Goal: Download file/media

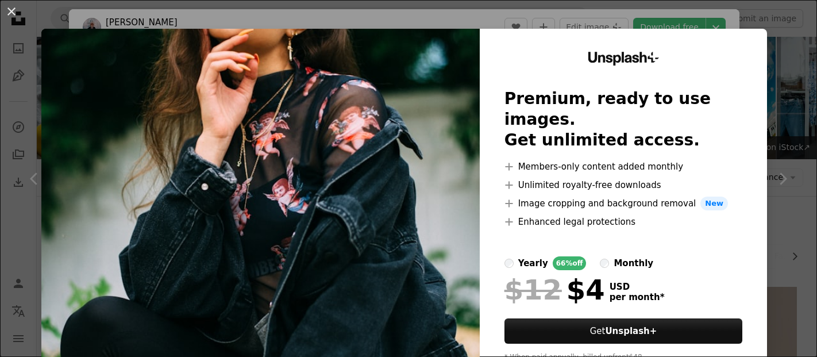
scroll to position [5175, 0]
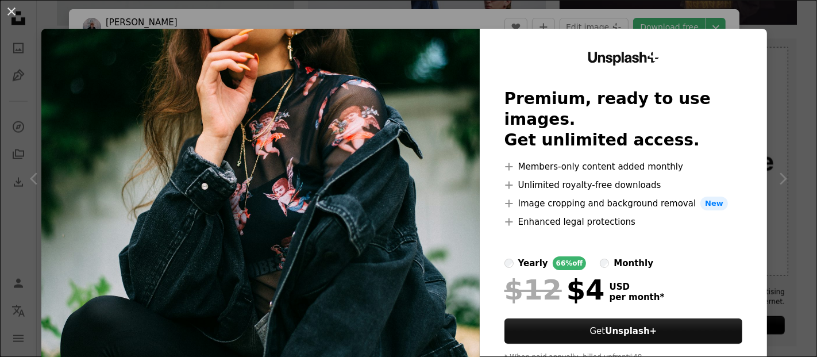
click at [733, 16] on div "An X shape Unsplash+ Premium, ready to use images. Get unlimited access. A plus…" at bounding box center [408, 178] width 817 height 357
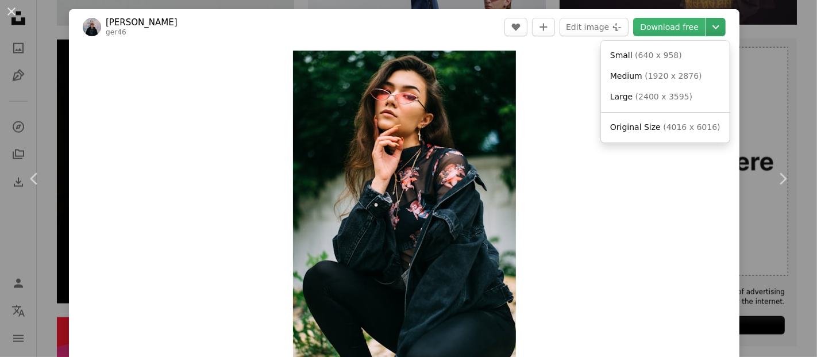
click at [706, 32] on icon "Chevron down" at bounding box center [715, 27] width 18 height 14
click at [709, 18] on button "Chevron down" at bounding box center [716, 27] width 20 height 18
click at [663, 92] on span "( 2400 x 3595 )" at bounding box center [663, 96] width 57 height 9
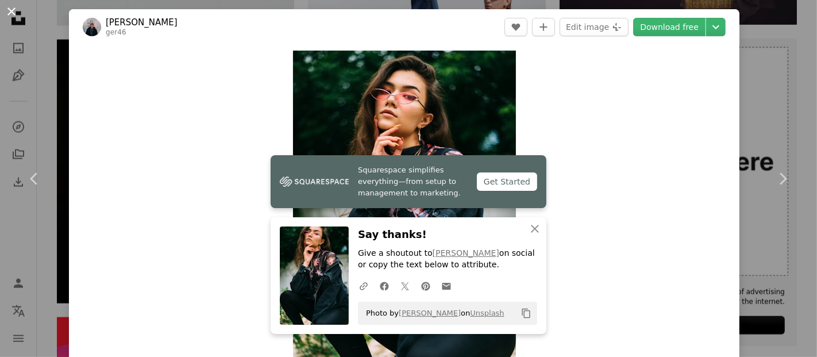
click at [11, 9] on button "An X shape" at bounding box center [12, 12] width 14 height 14
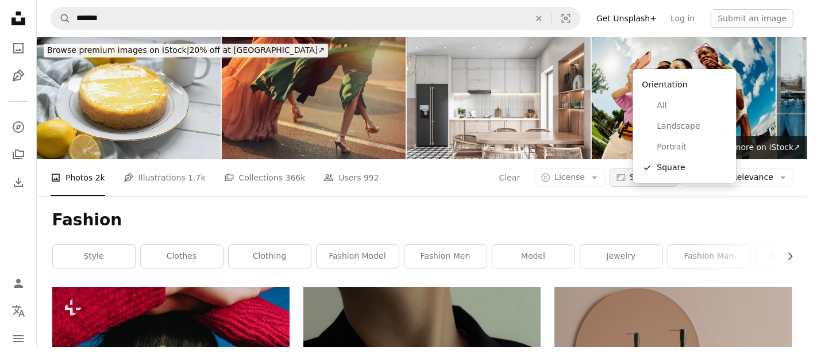
click at [658, 172] on span "Square" at bounding box center [643, 177] width 28 height 11
click at [674, 139] on link "Portrait" at bounding box center [684, 147] width 94 height 21
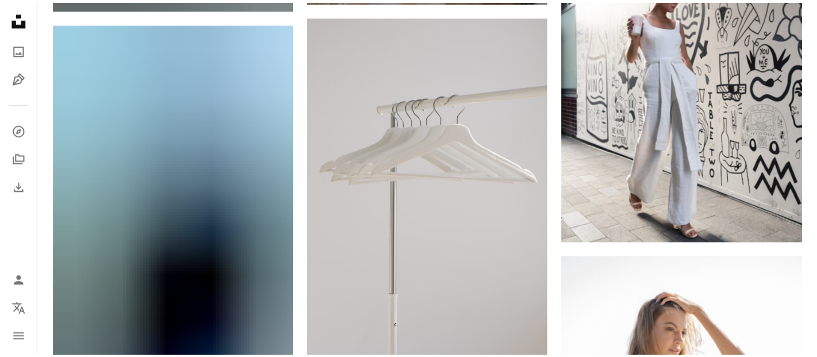
scroll to position [5263, 0]
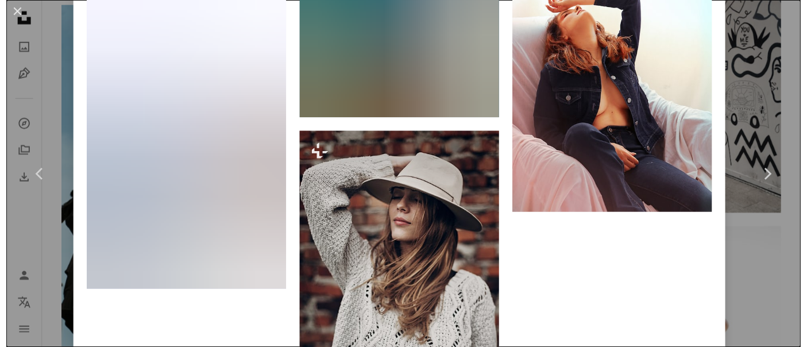
scroll to position [4349, 0]
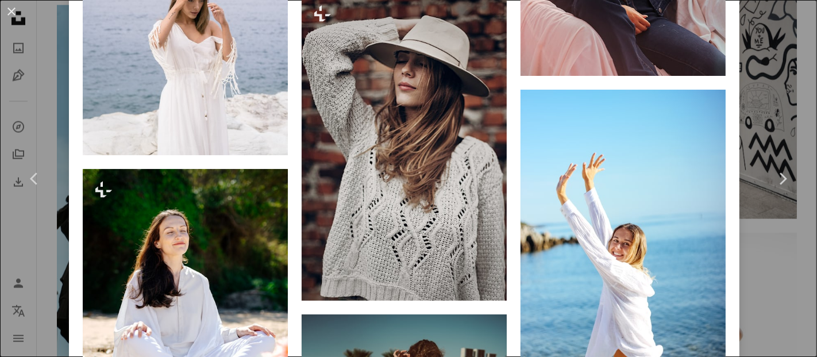
click at [32, 60] on div "An X shape Chevron left Chevron right engin akyurt Available for hire A checkma…" at bounding box center [408, 178] width 817 height 357
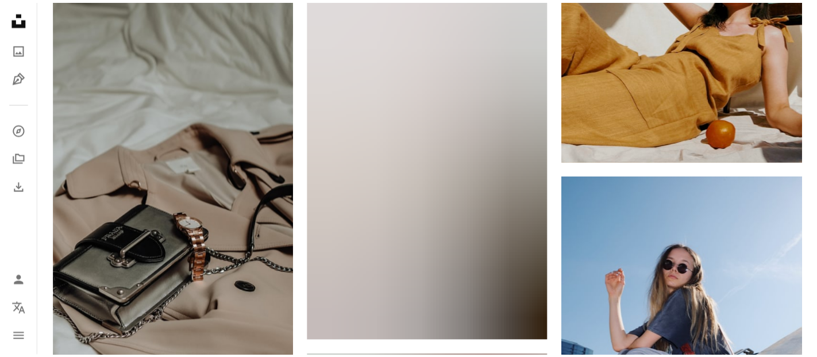
scroll to position [6020, 0]
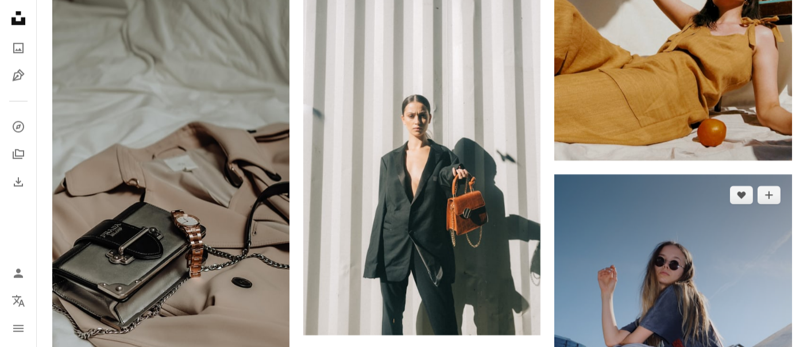
click at [610, 175] on img at bounding box center [672, 353] width 237 height 356
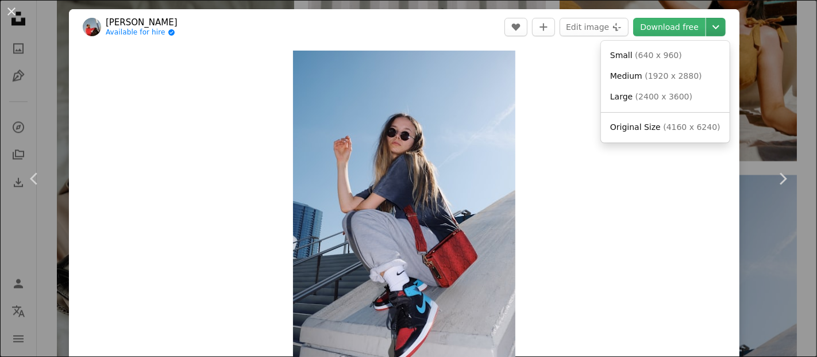
click at [711, 29] on icon "Chevron down" at bounding box center [715, 27] width 18 height 14
click at [672, 101] on span "( 2400 x 3600 )" at bounding box center [663, 96] width 57 height 9
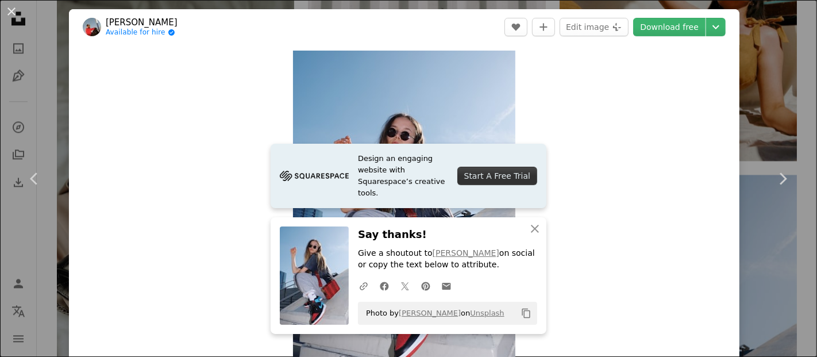
click at [42, 107] on div "An X shape Chevron left Chevron right Design an engaging website with Squarespa…" at bounding box center [408, 178] width 817 height 357
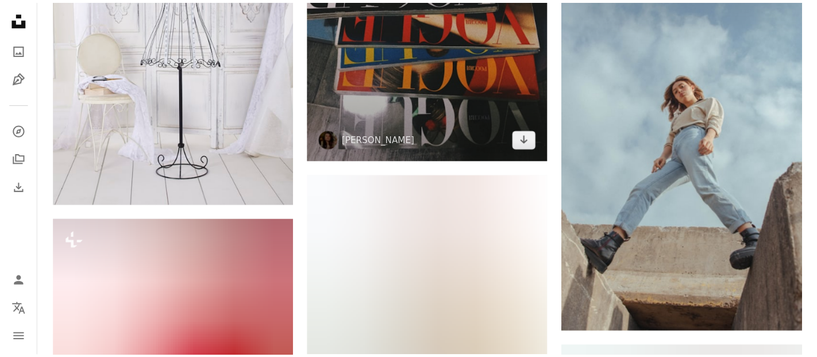
scroll to position [9656, 0]
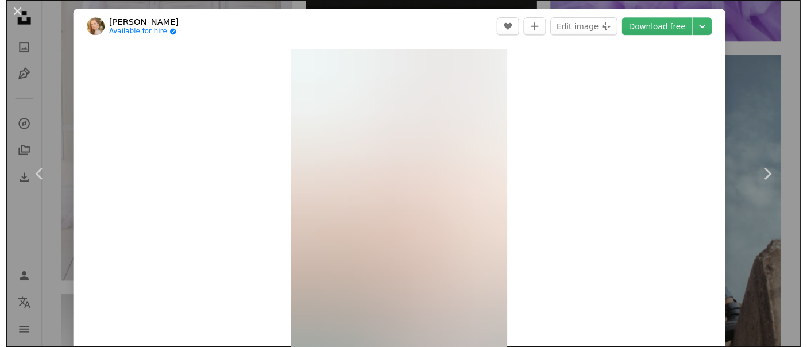
scroll to position [69, 0]
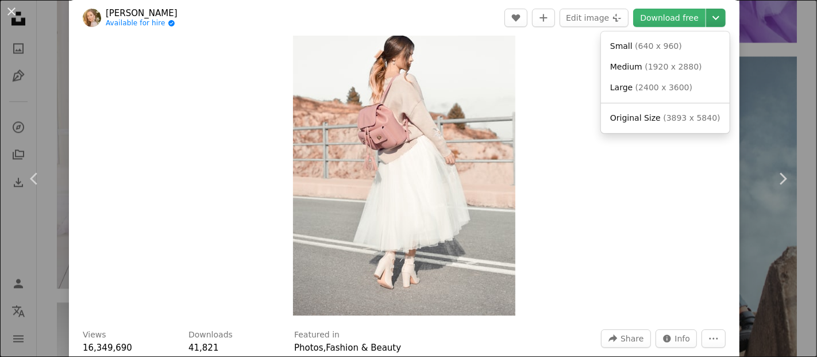
click at [706, 25] on button "Chevron down" at bounding box center [716, 18] width 20 height 18
click at [653, 83] on span "( 2400 x 3600 )" at bounding box center [663, 87] width 57 height 9
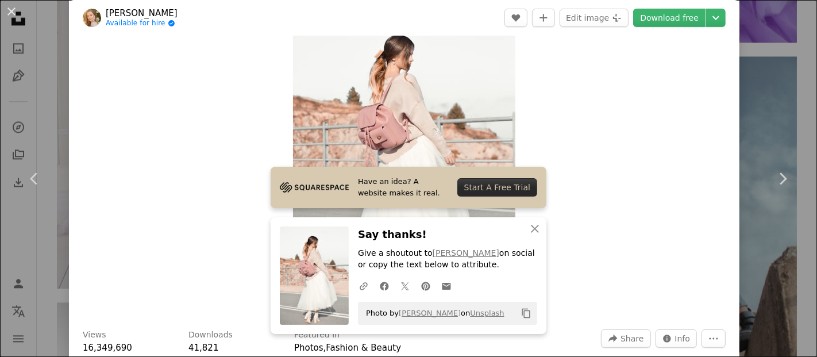
click at [9, 42] on div "An X shape Chevron left Chevron right Have an idea? A website makes it real. St…" at bounding box center [408, 178] width 817 height 357
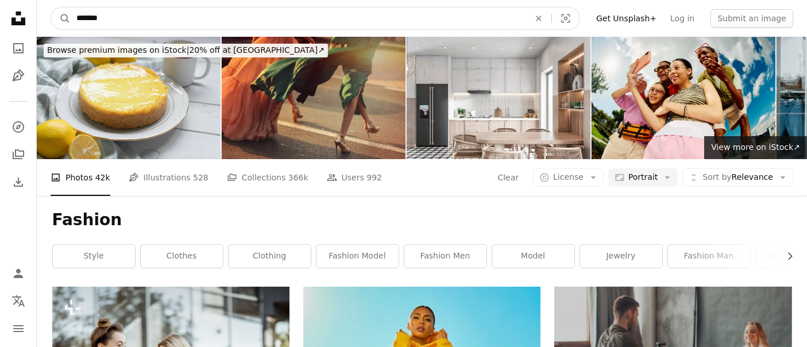
click at [138, 14] on input "*******" at bounding box center [298, 18] width 455 height 22
type input "**********"
click at [51, 7] on button "A magnifying glass" at bounding box center [61, 18] width 20 height 22
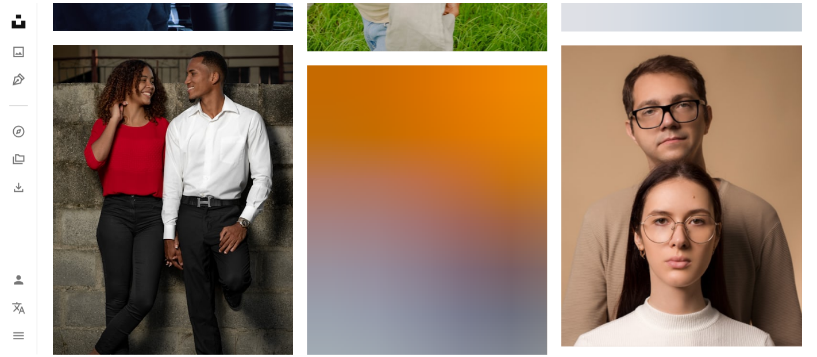
scroll to position [1306, 0]
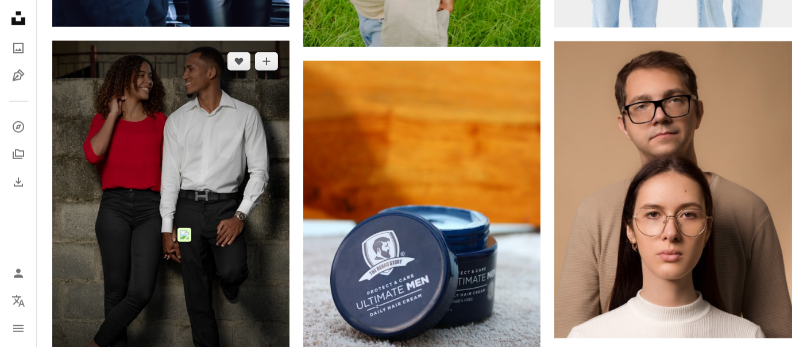
click at [164, 225] on img at bounding box center [170, 219] width 237 height 356
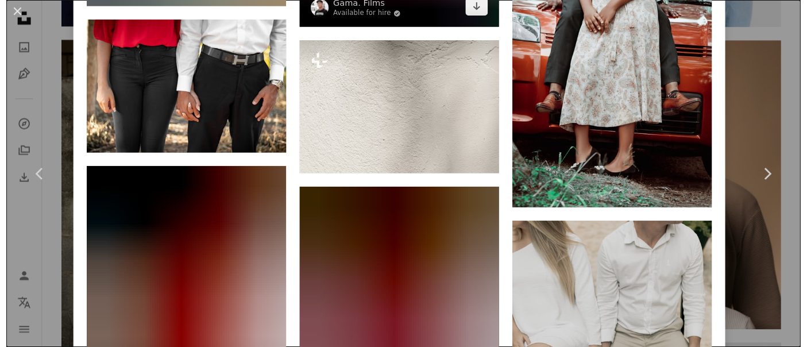
scroll to position [2030, 0]
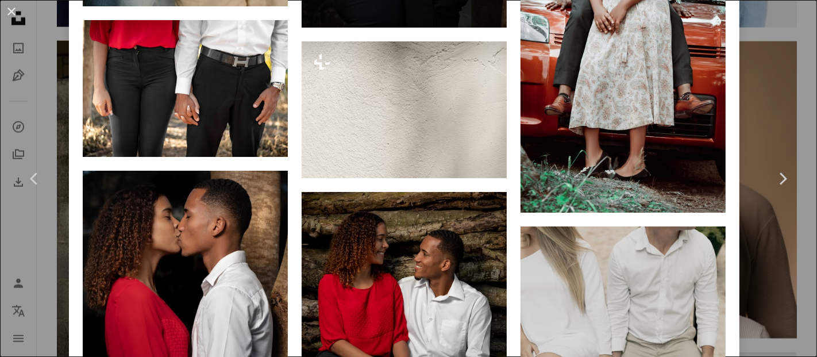
click at [45, 33] on div "An X shape Chevron left Chevron right Gama. Films Available for hire A checkmar…" at bounding box center [408, 178] width 817 height 357
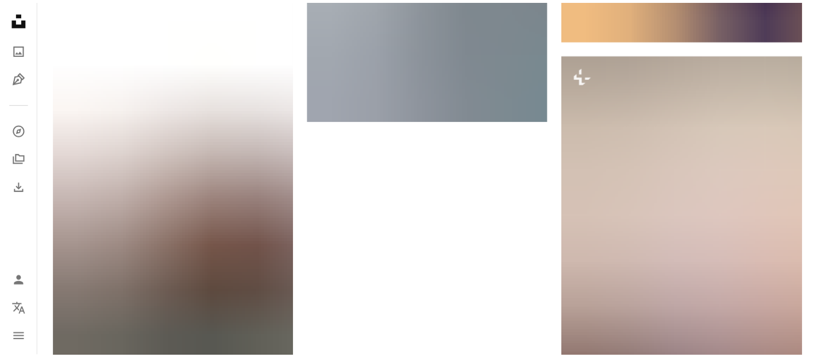
scroll to position [2346, 0]
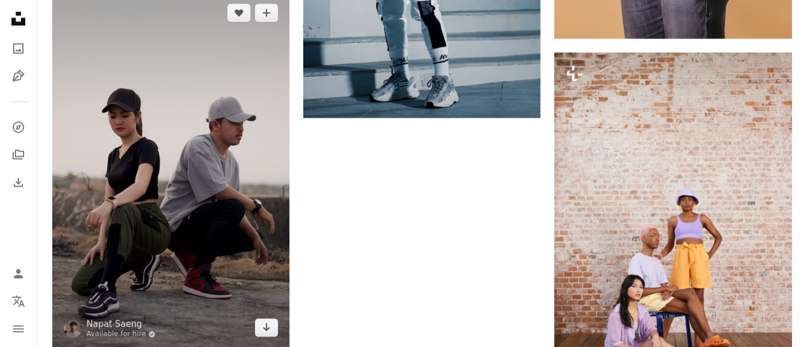
click at [225, 240] on img at bounding box center [170, 169] width 237 height 355
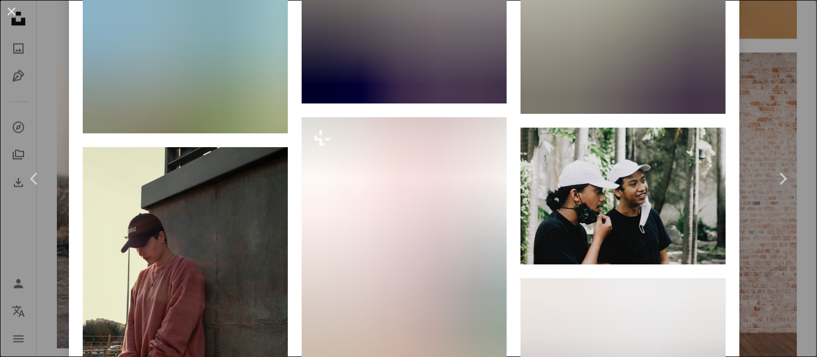
scroll to position [2400, 0]
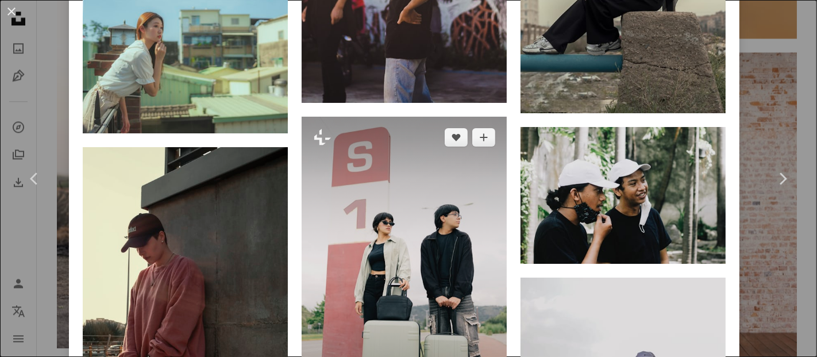
click at [397, 182] on img at bounding box center [403, 271] width 205 height 308
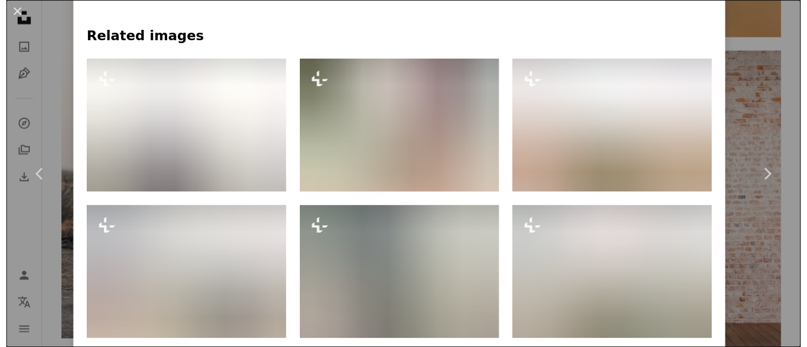
scroll to position [798, 0]
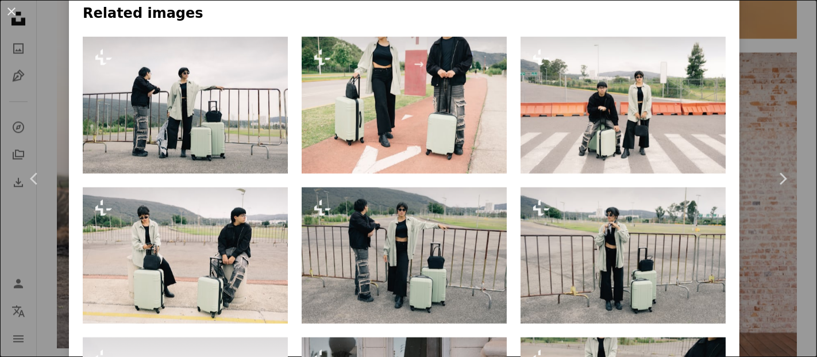
click at [60, 66] on div "An X shape Chevron left Chevron right [PERSON_NAME] For Unsplash+ A heart A plu…" at bounding box center [408, 178] width 817 height 357
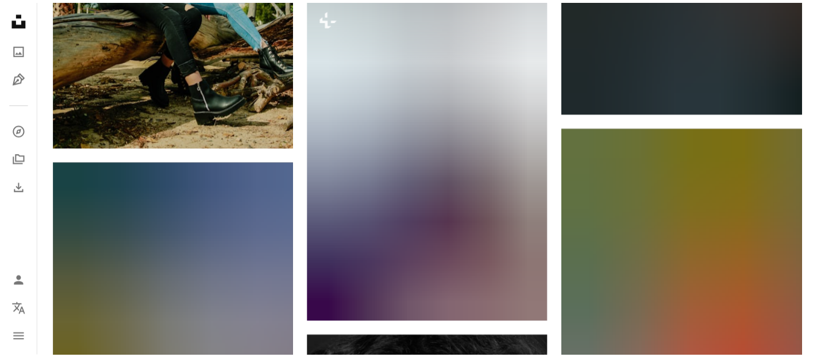
scroll to position [3511, 0]
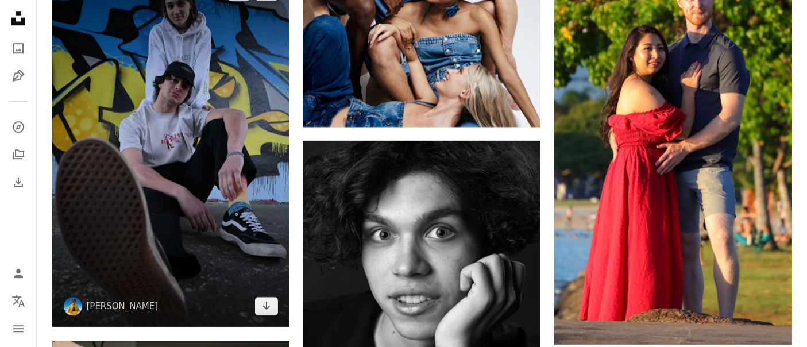
click at [176, 237] on img at bounding box center [170, 149] width 237 height 356
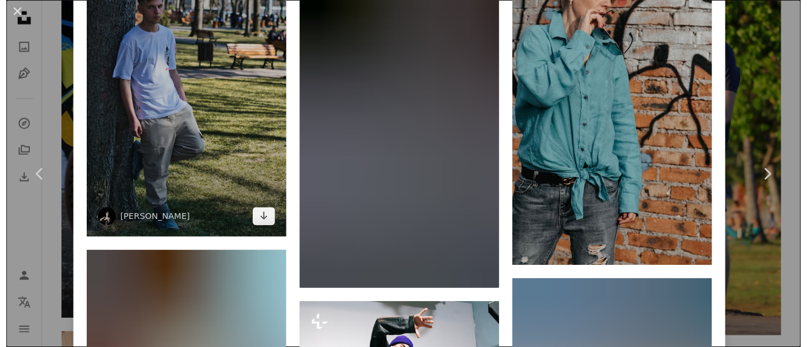
scroll to position [5510, 0]
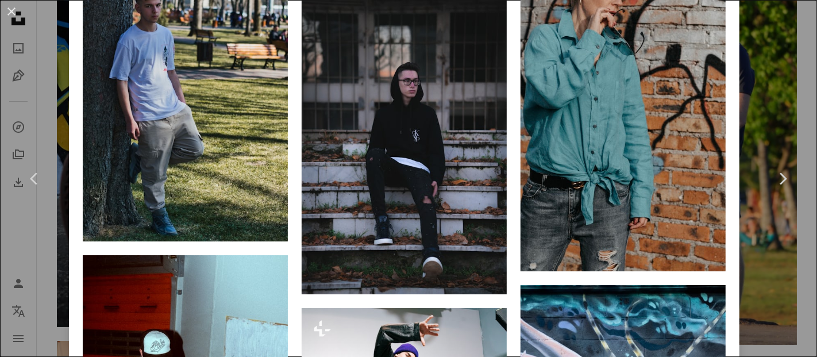
click at [42, 67] on div "An X shape Chevron left Chevron right [PERSON_NAME] dankaspar13 A heart A plus …" at bounding box center [408, 178] width 817 height 357
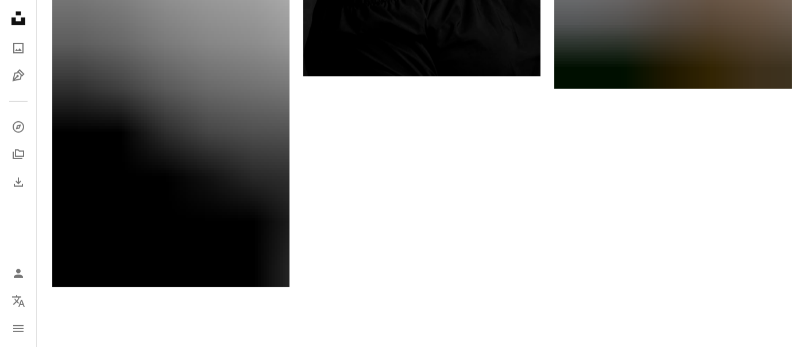
scroll to position [4998, 0]
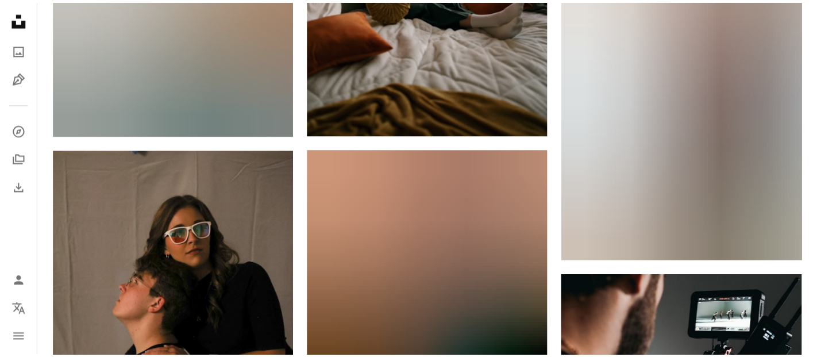
scroll to position [6929, 0]
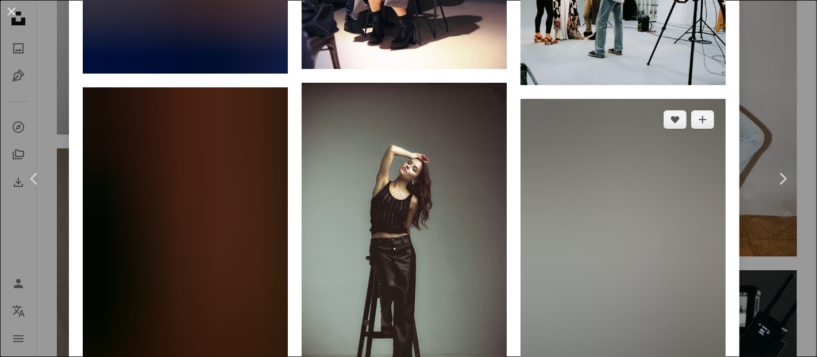
scroll to position [2403, 0]
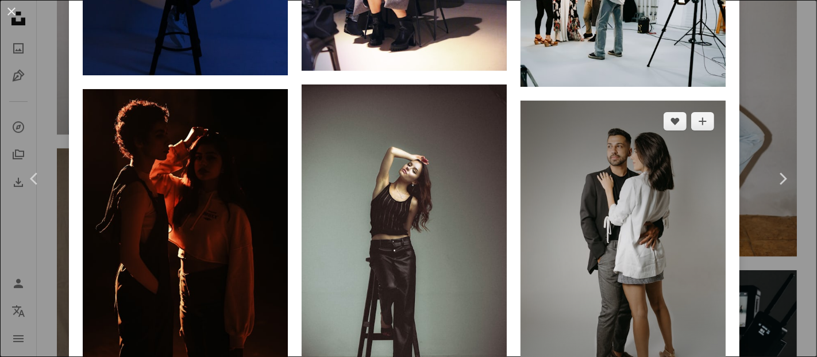
click at [529, 169] on img at bounding box center [622, 254] width 205 height 308
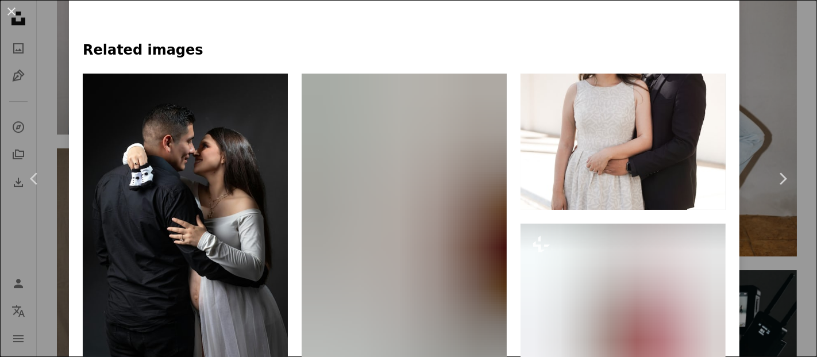
scroll to position [862, 0]
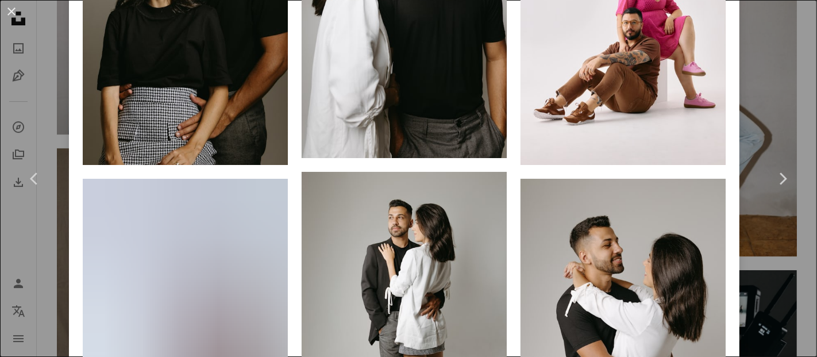
scroll to position [1888, 0]
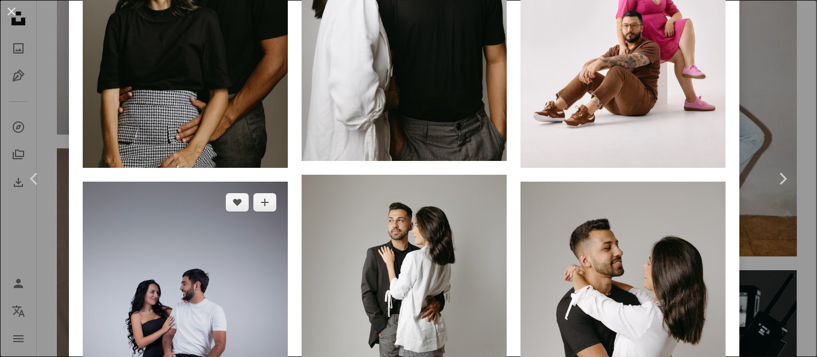
click at [236, 181] on img at bounding box center [185, 335] width 205 height 308
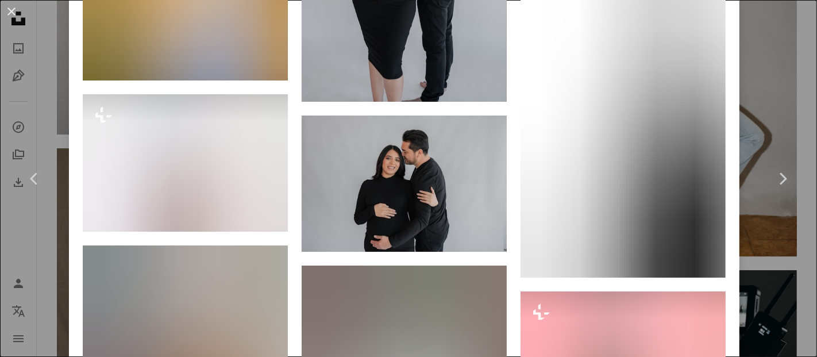
scroll to position [2503, 0]
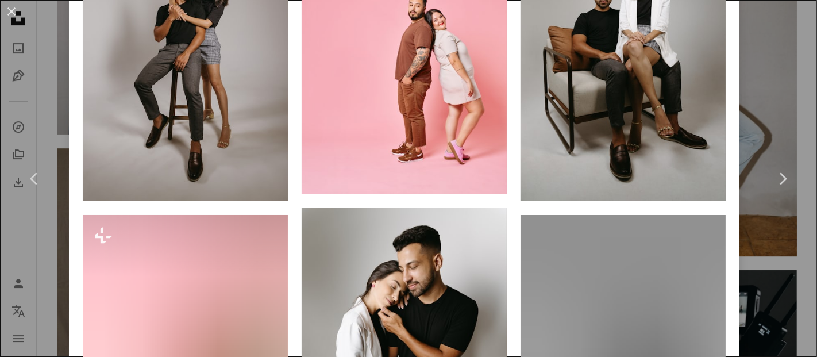
scroll to position [1298, 0]
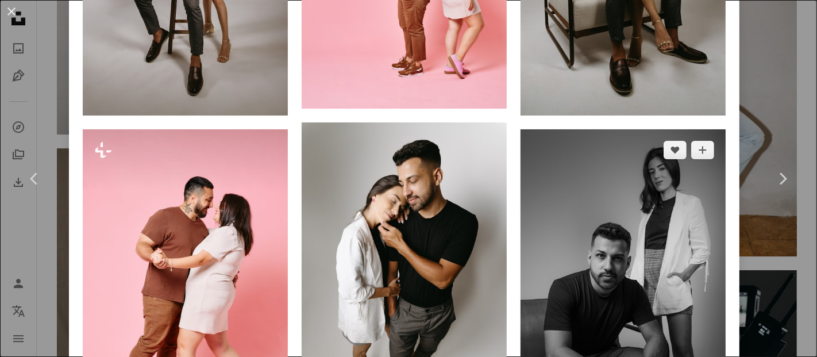
click at [533, 129] on img at bounding box center [622, 283] width 205 height 308
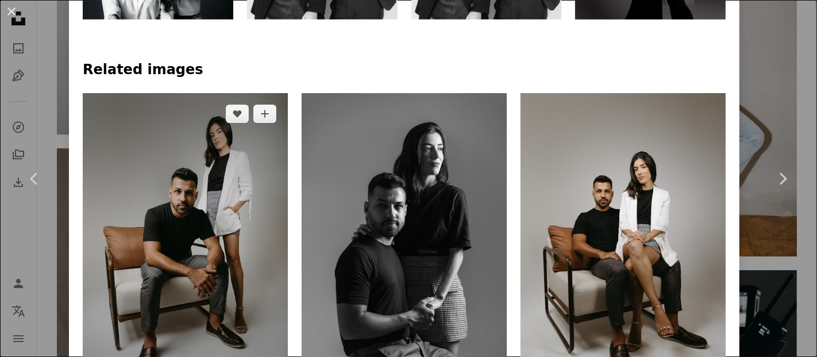
scroll to position [703, 0]
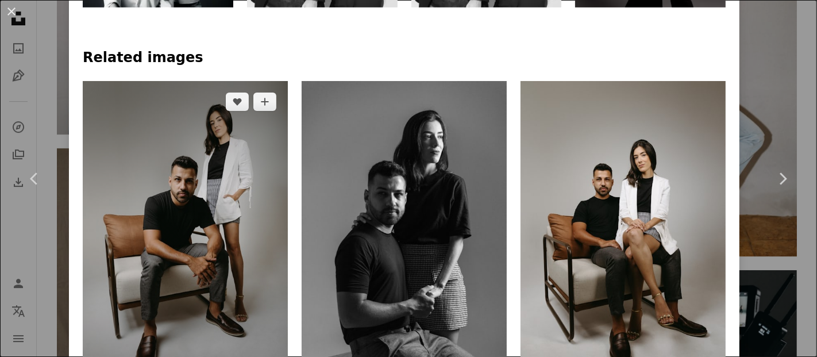
click at [229, 158] on img at bounding box center [185, 235] width 205 height 308
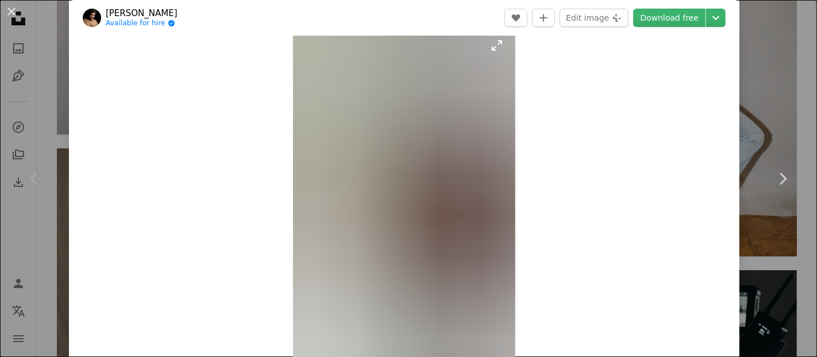
scroll to position [22, 0]
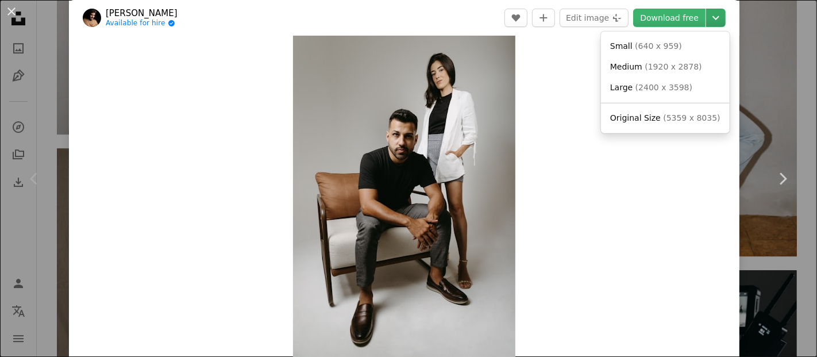
click at [713, 22] on icon "Chevron down" at bounding box center [715, 18] width 18 height 14
click at [686, 86] on link "Large ( 2400 x 3598 )" at bounding box center [664, 88] width 119 height 21
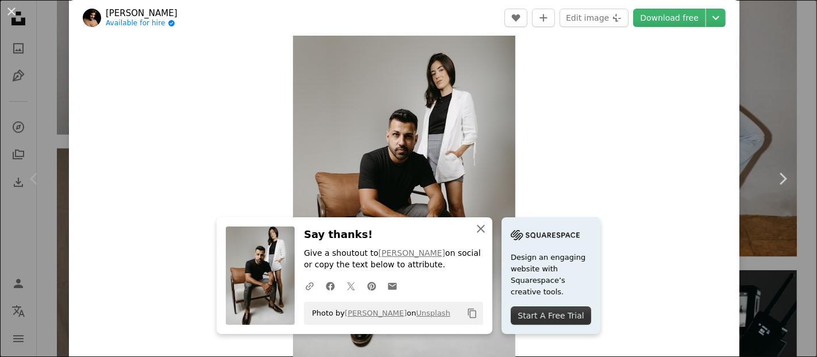
click at [488, 231] on icon "An X shape" at bounding box center [481, 229] width 14 height 14
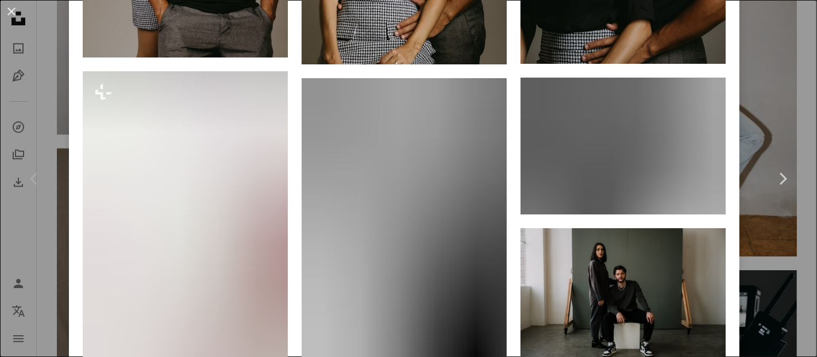
scroll to position [2311, 0]
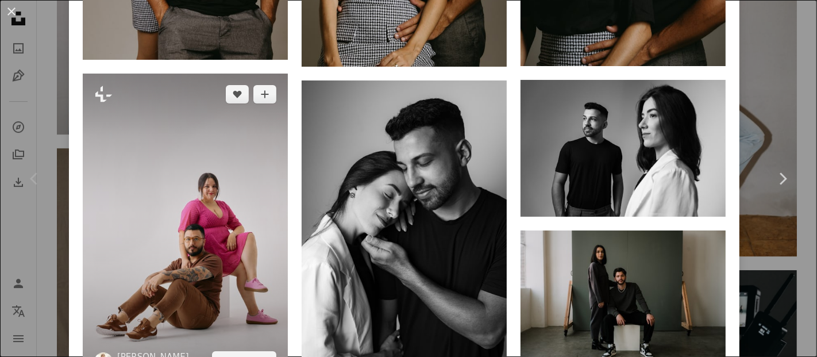
click at [229, 74] on img at bounding box center [185, 228] width 205 height 308
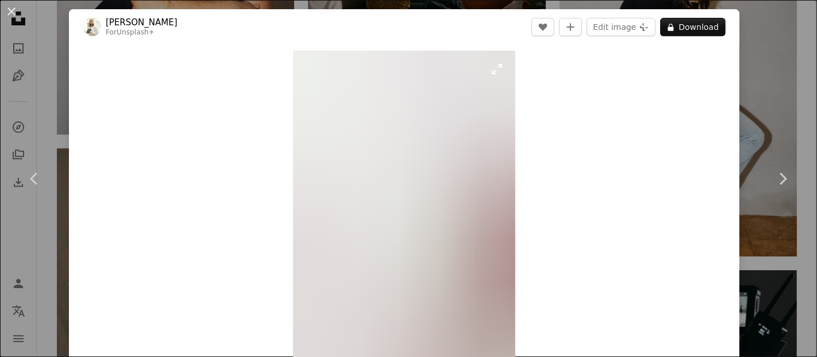
scroll to position [215, 0]
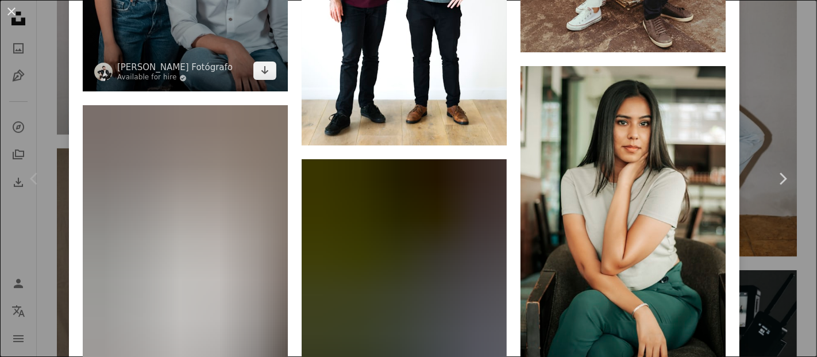
scroll to position [5867, 0]
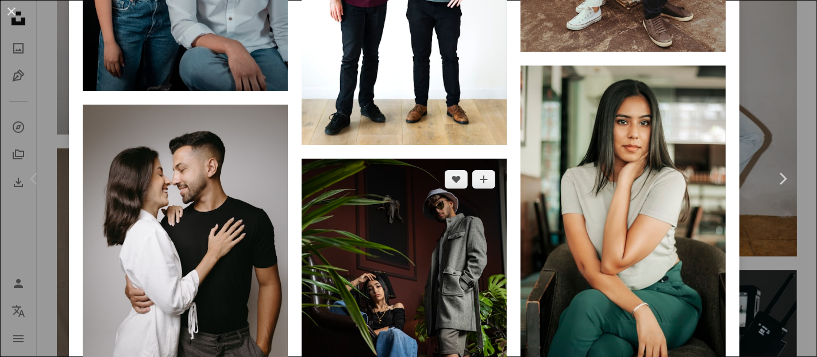
click at [357, 223] on img at bounding box center [403, 312] width 205 height 308
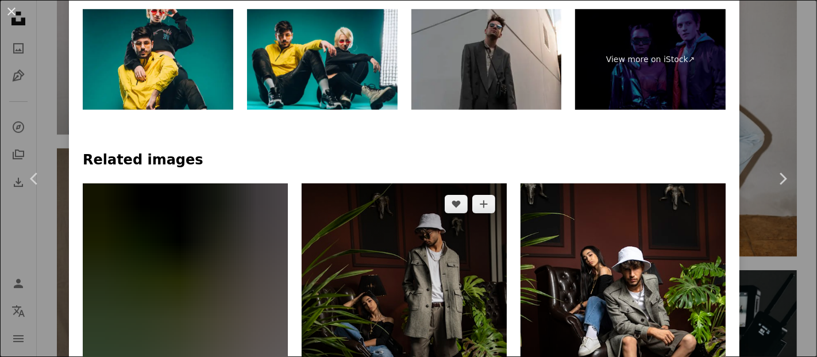
scroll to position [601, 0]
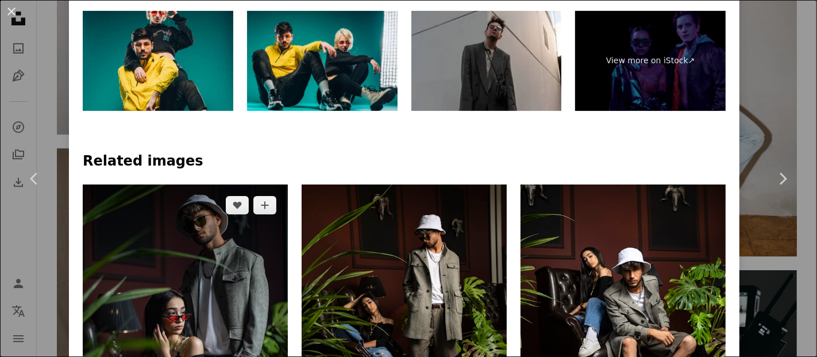
click at [181, 184] on img at bounding box center [185, 338] width 205 height 308
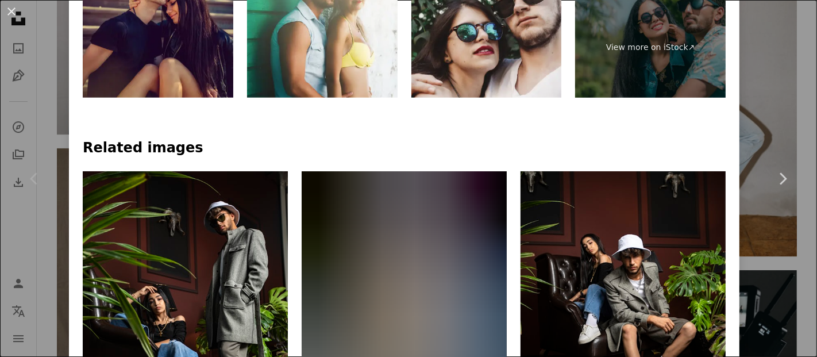
scroll to position [613, 0]
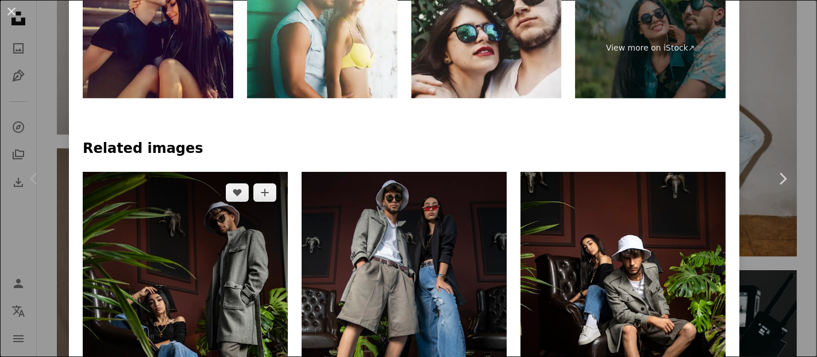
click at [177, 233] on img at bounding box center [185, 326] width 205 height 308
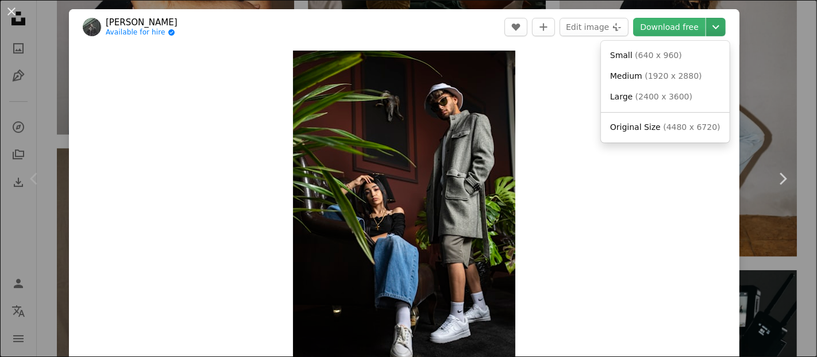
click at [706, 29] on icon "Chevron down" at bounding box center [715, 27] width 18 height 14
click at [686, 96] on link "Large ( 2400 x 3600 )" at bounding box center [664, 97] width 119 height 21
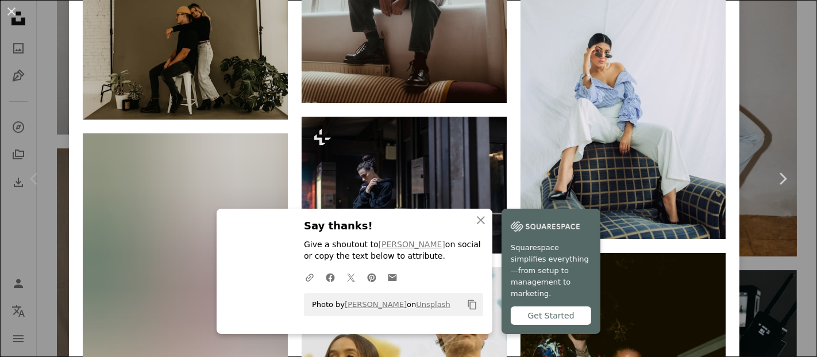
scroll to position [3187, 0]
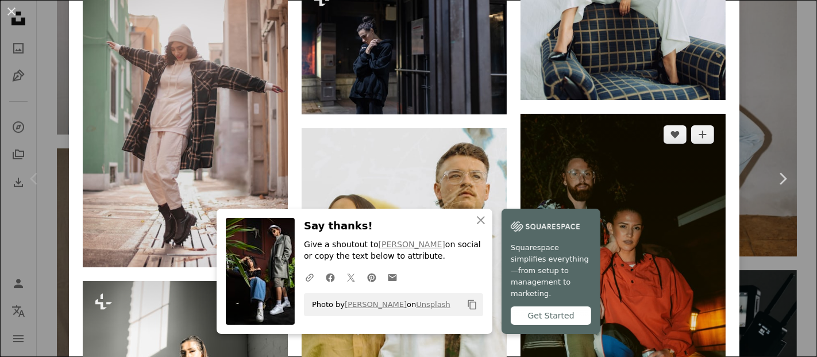
click at [602, 114] on img at bounding box center [622, 296] width 205 height 365
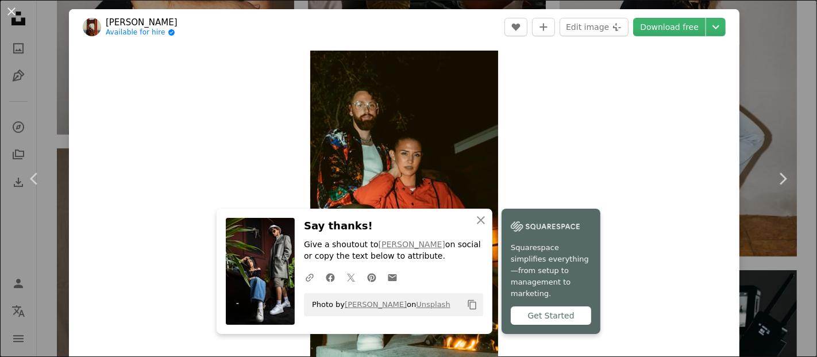
click at [602, 108] on div "Zoom in" at bounding box center [404, 217] width 670 height 345
click at [488, 224] on icon "An X shape" at bounding box center [481, 220] width 14 height 14
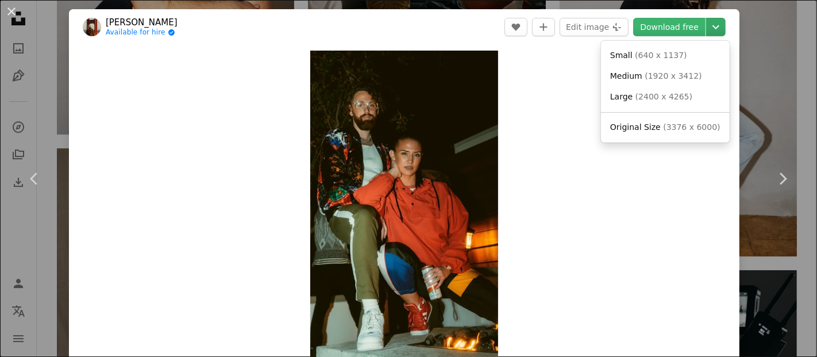
click at [712, 25] on icon "Choose download size" at bounding box center [715, 27] width 7 height 4
click at [666, 92] on span "( 2400 x 4265 )" at bounding box center [663, 96] width 57 height 9
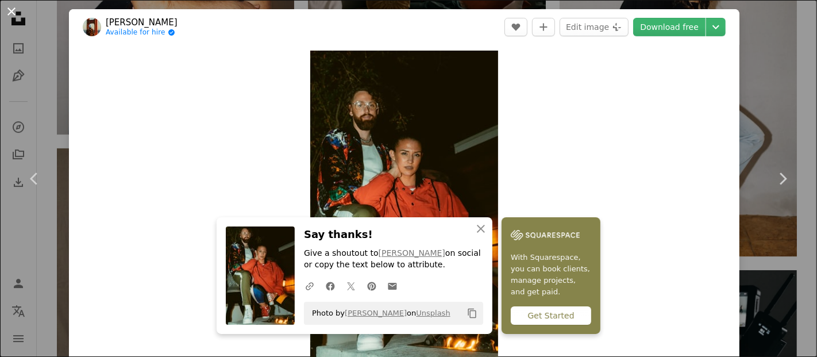
click at [8, 18] on button "An X shape" at bounding box center [12, 12] width 14 height 14
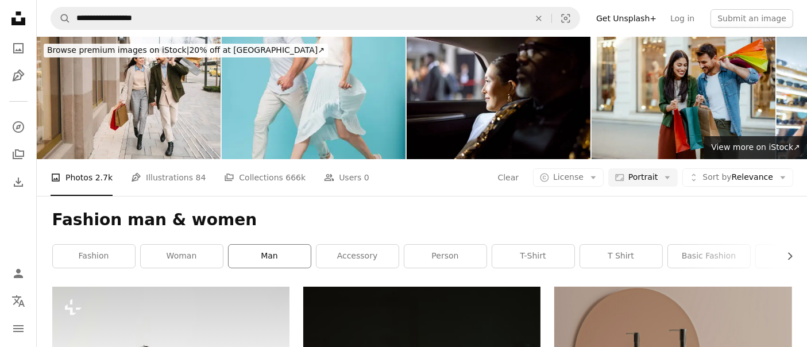
click at [232, 245] on link "man" at bounding box center [270, 256] width 82 height 23
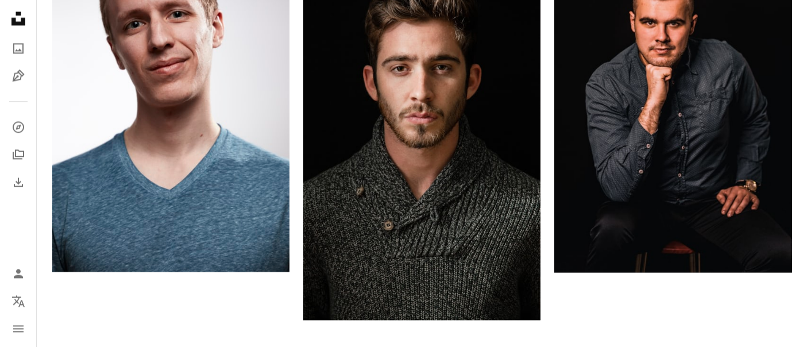
scroll to position [2762, 0]
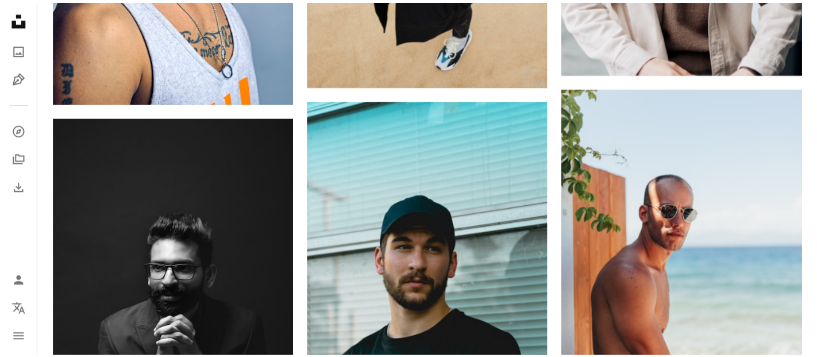
scroll to position [7762, 0]
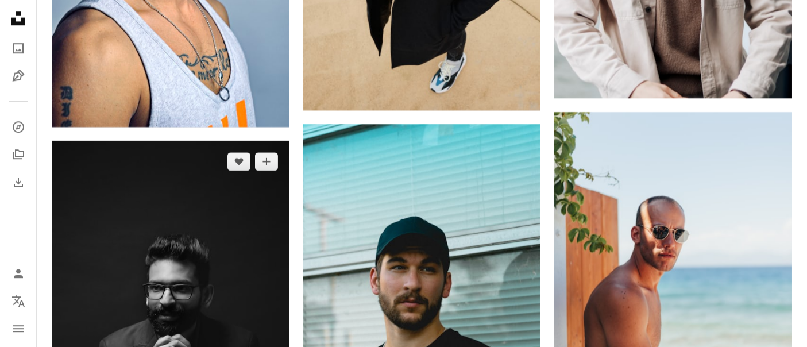
click at [233, 199] on img at bounding box center [170, 319] width 237 height 356
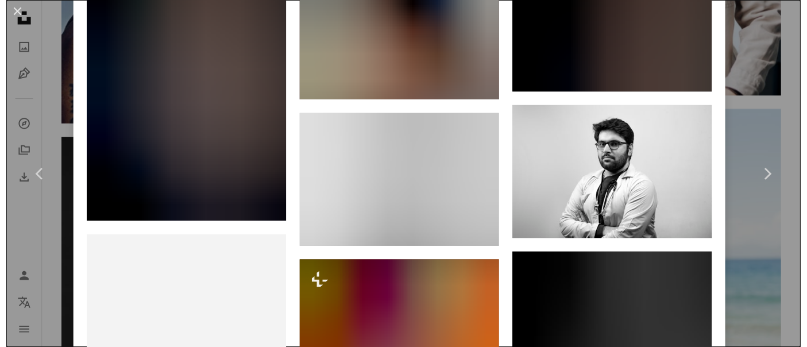
scroll to position [2081, 0]
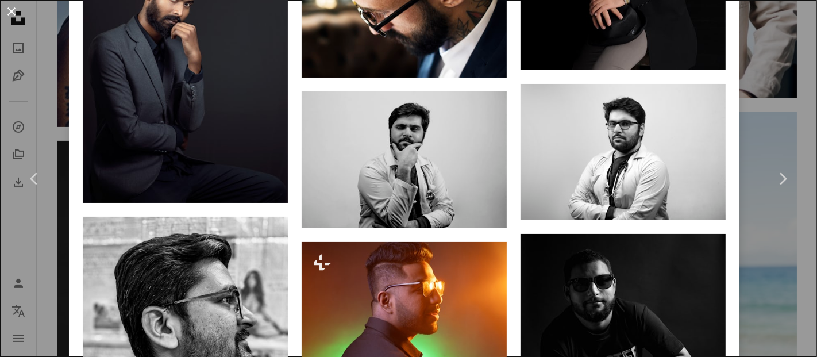
click at [18, 5] on button "An X shape" at bounding box center [12, 12] width 14 height 14
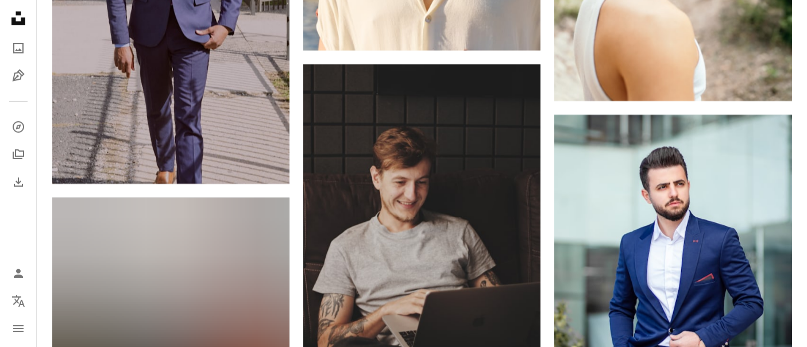
scroll to position [9321, 0]
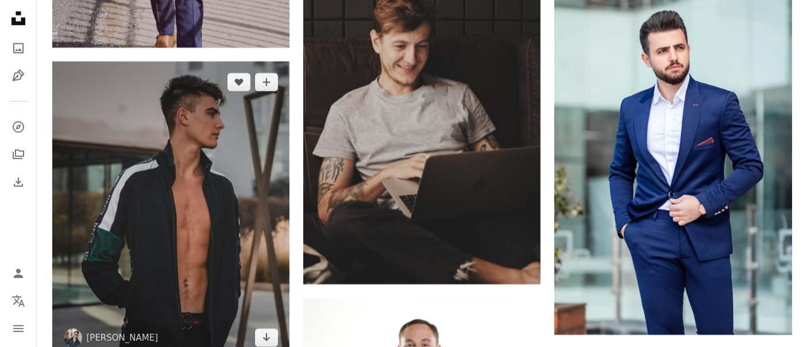
click at [179, 75] on img at bounding box center [170, 209] width 237 height 297
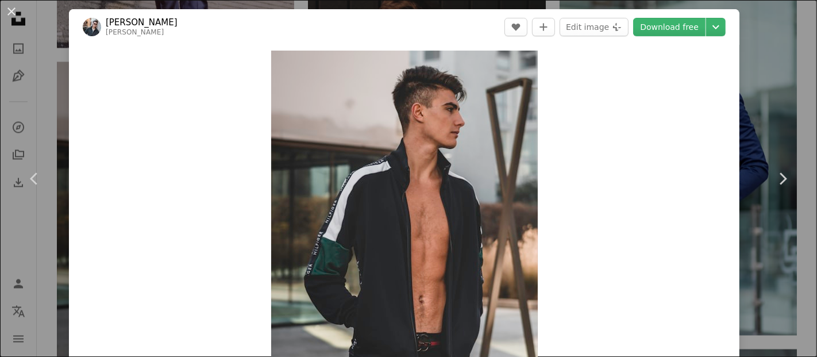
click at [13, 40] on div "An X shape Chevron left Chevron right [PERSON_NAME] [PERSON_NAME] A heart A plu…" at bounding box center [408, 178] width 817 height 357
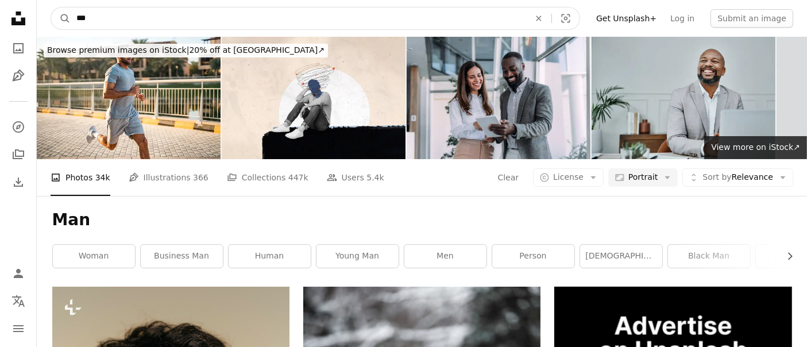
click at [161, 25] on input "***" at bounding box center [298, 18] width 455 height 22
type input "**********"
click at [51, 7] on button "A magnifying glass" at bounding box center [61, 18] width 20 height 22
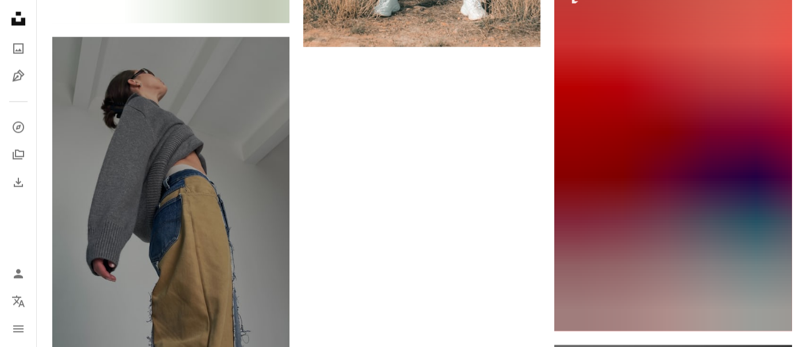
scroll to position [2705, 0]
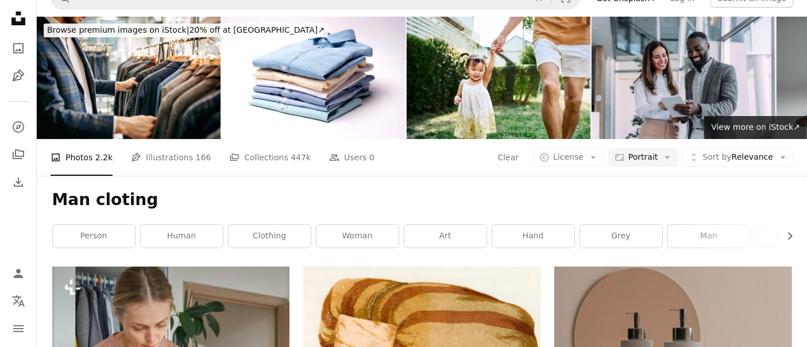
scroll to position [0, 0]
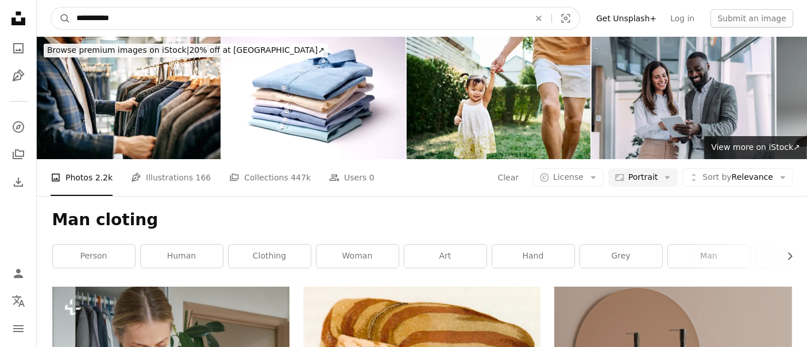
drag, startPoint x: 94, startPoint y: 17, endPoint x: 254, endPoint y: -14, distance: 163.2
type input "**********"
click at [51, 7] on button "A magnifying glass" at bounding box center [61, 18] width 20 height 22
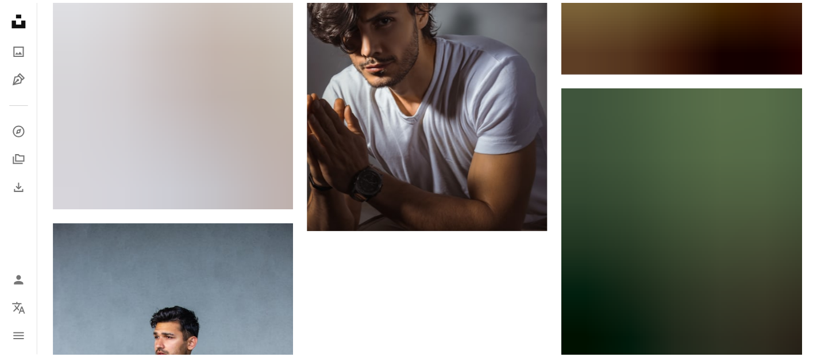
scroll to position [2257, 0]
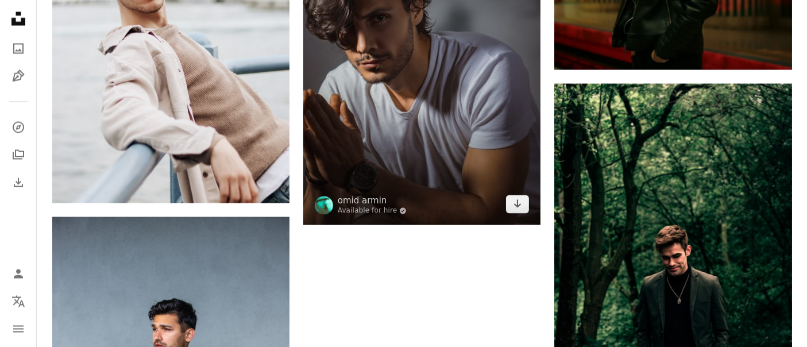
click at [366, 59] on img at bounding box center [421, 46] width 237 height 356
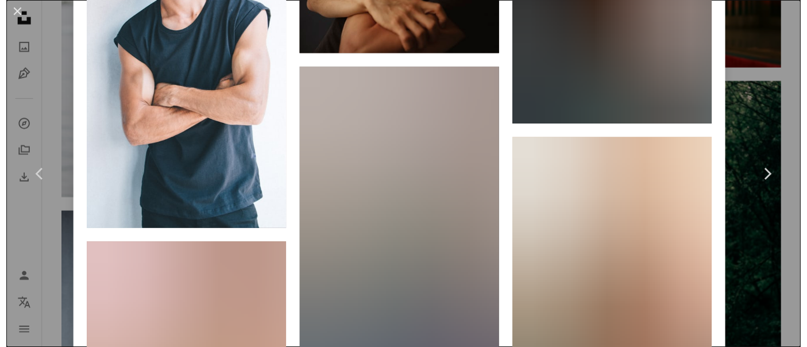
scroll to position [2722, 0]
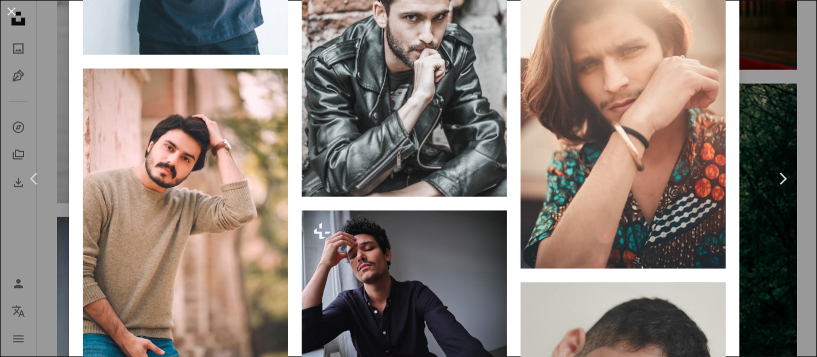
click at [29, 74] on div "An X shape Chevron left Chevron right omid armin Available for hire A checkmark…" at bounding box center [408, 178] width 817 height 357
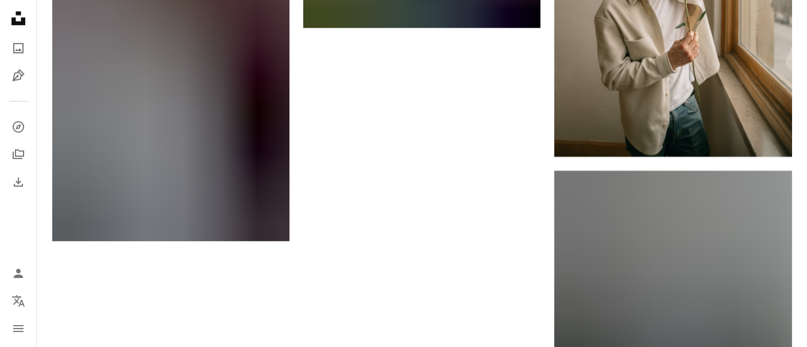
scroll to position [5040, 0]
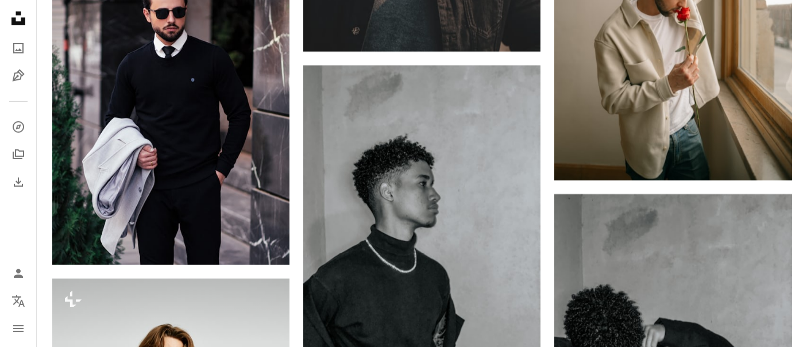
scroll to position [4855, 0]
